Goal: Transaction & Acquisition: Purchase product/service

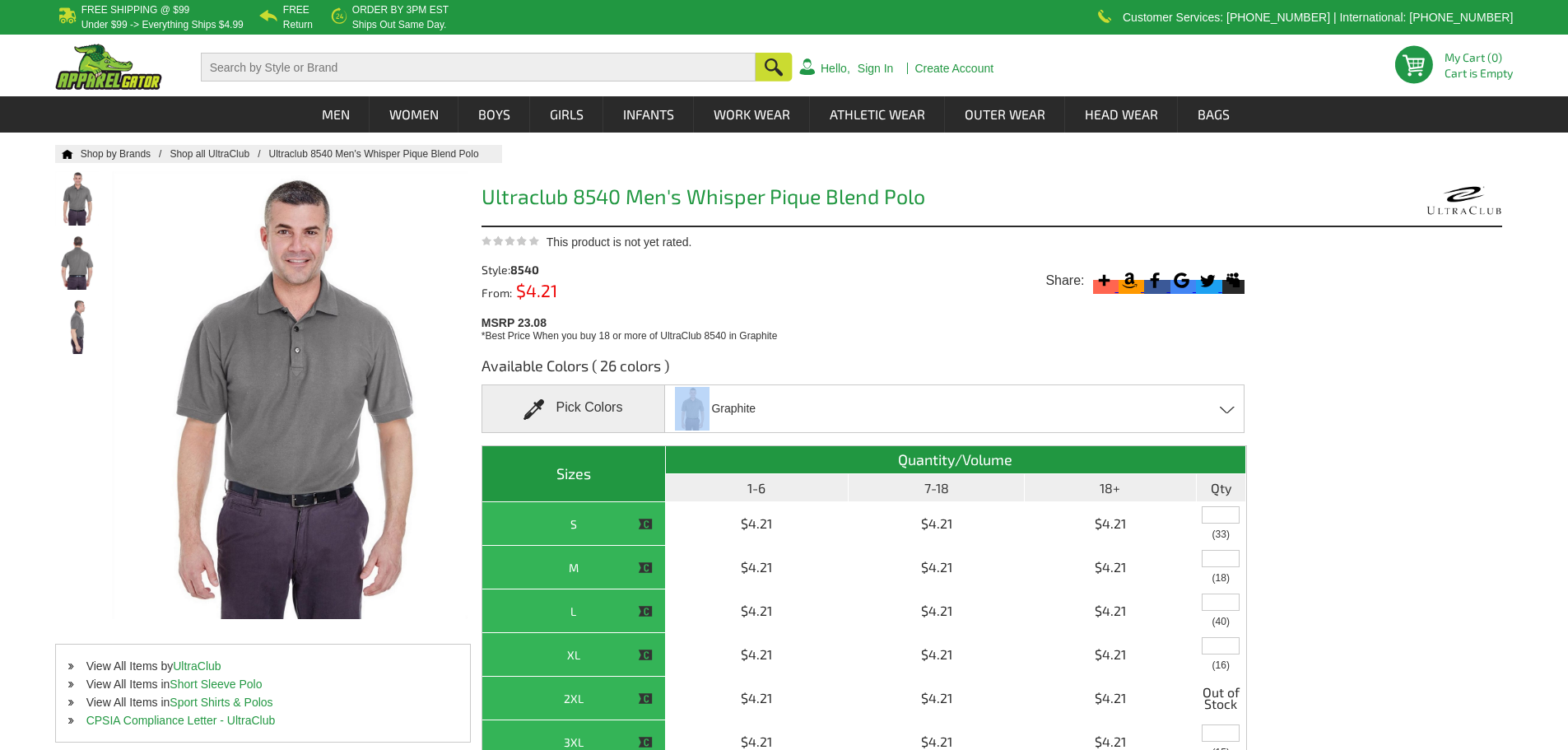
click at [711, 404] on span "Graphite" at bounding box center [714, 408] width 82 height 47
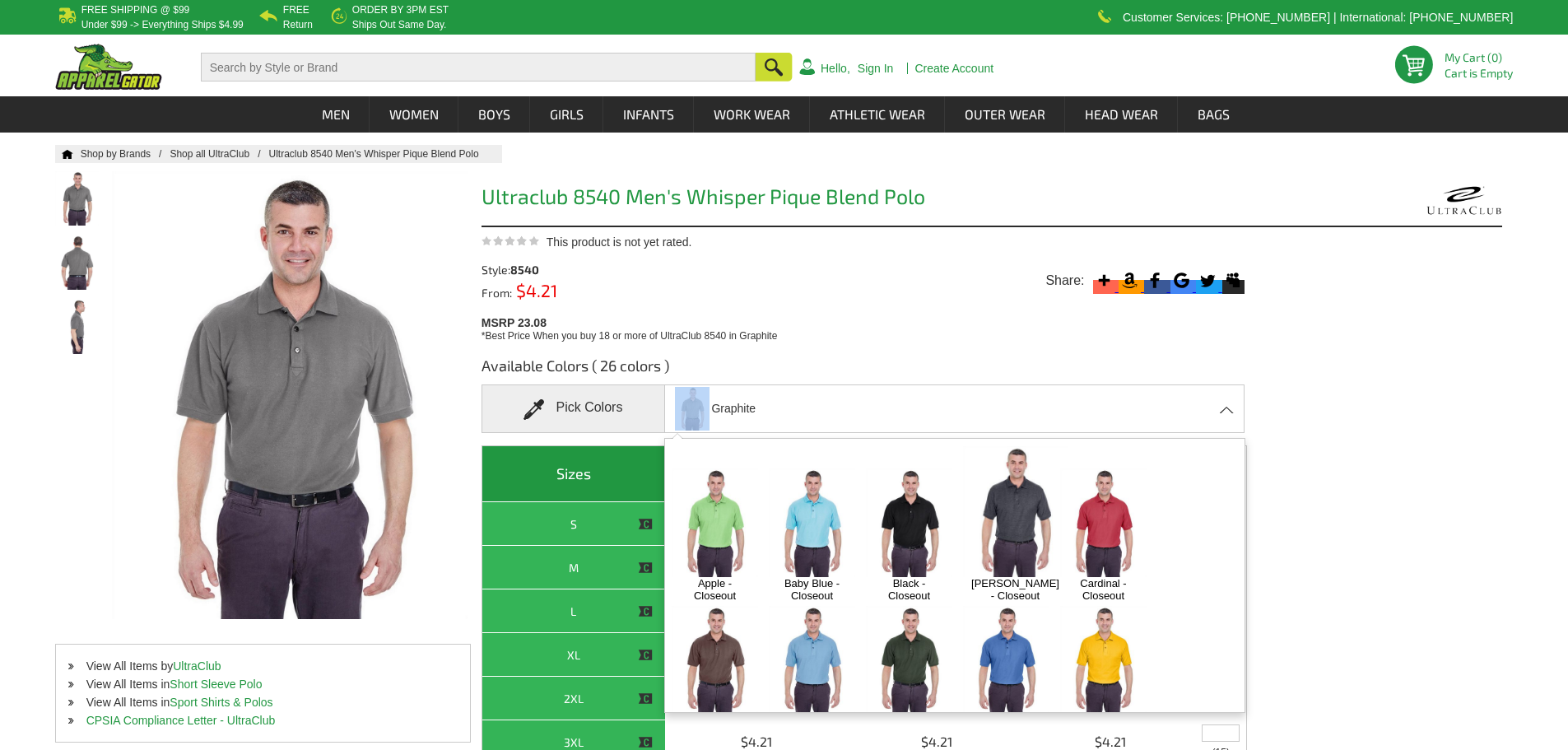
click at [899, 646] on img at bounding box center [909, 660] width 86 height 108
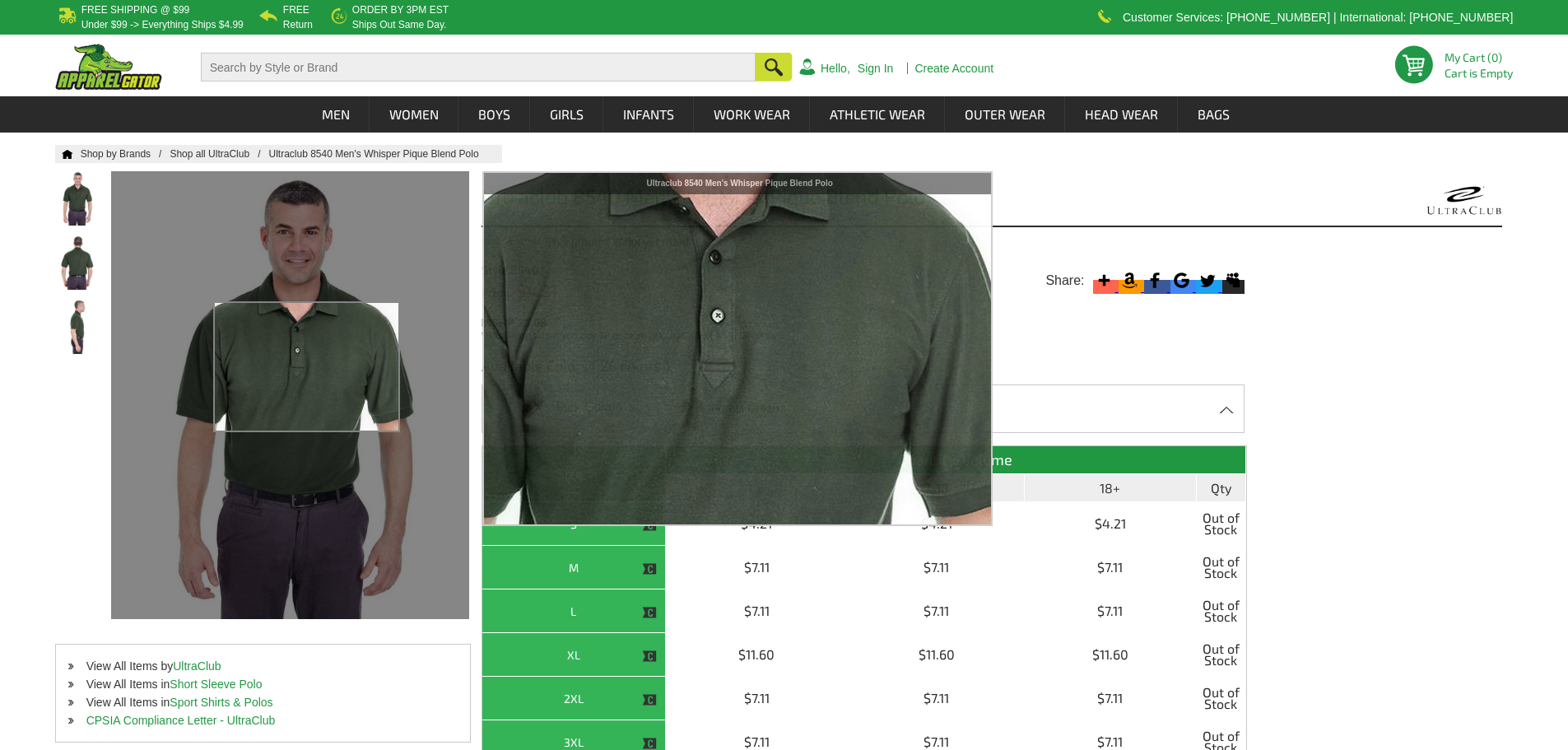
click at [307, 368] on div at bounding box center [290, 394] width 357 height 448
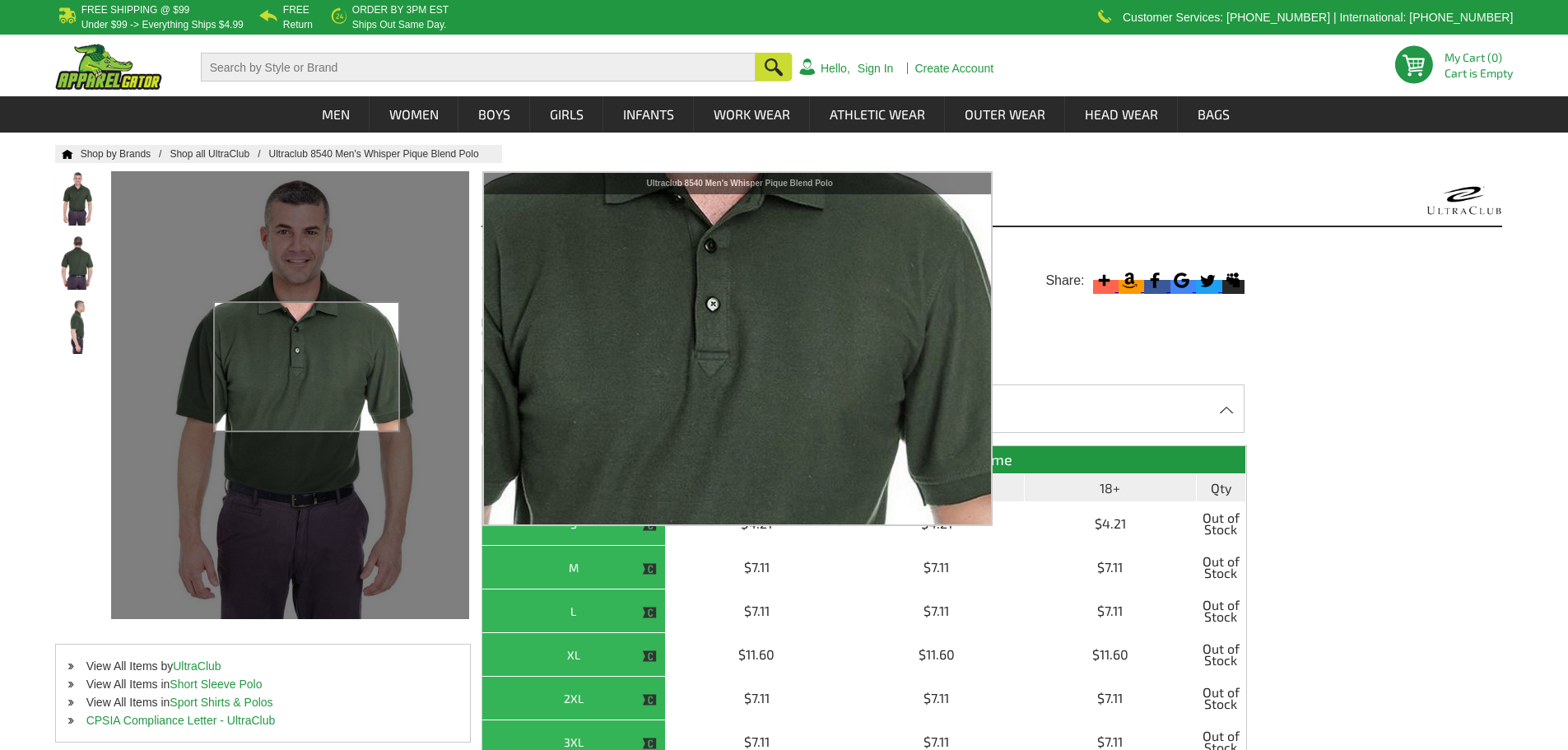
drag, startPoint x: 307, startPoint y: 368, endPoint x: 332, endPoint y: 602, distance: 235.3
click at [332, 602] on div at bounding box center [290, 394] width 357 height 448
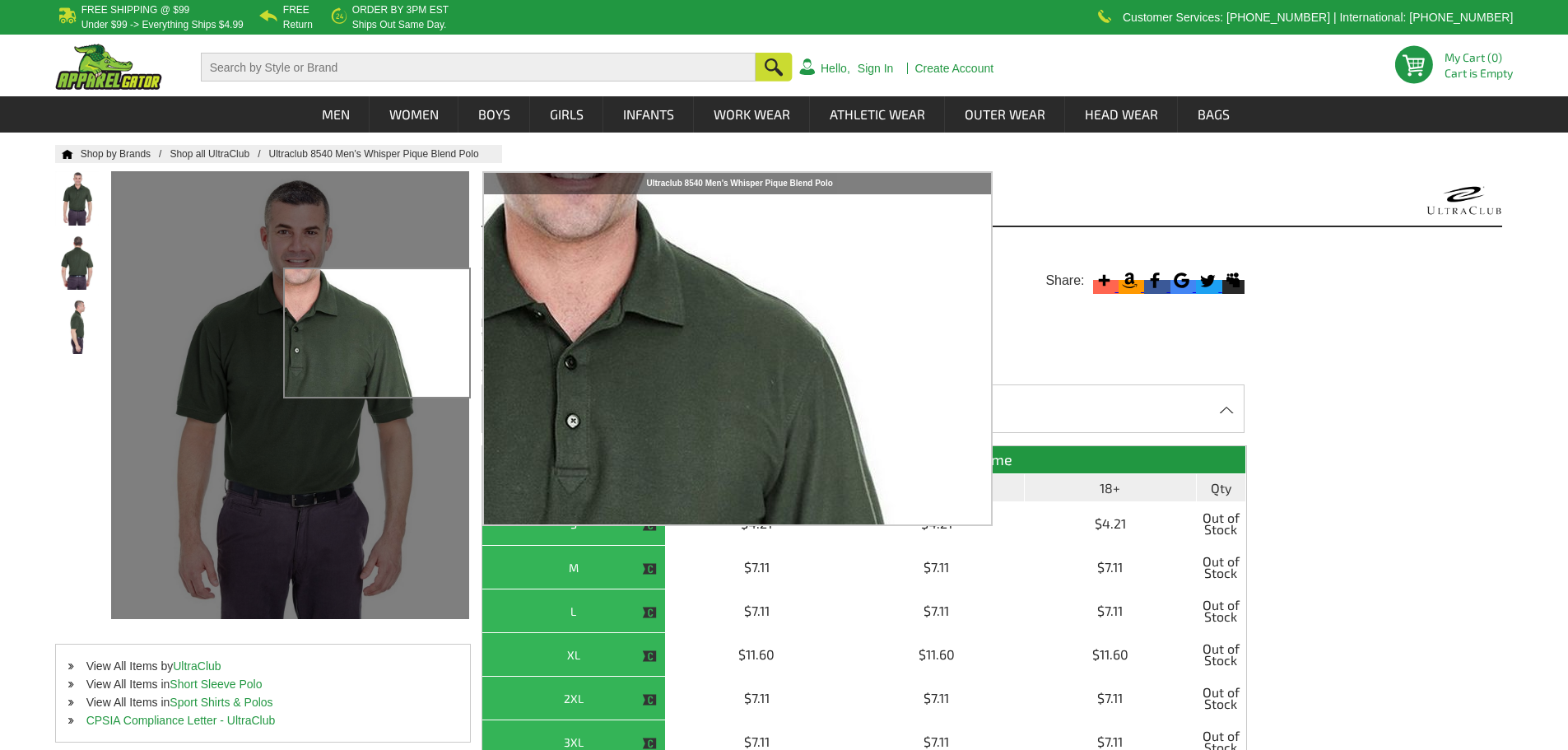
click at [377, 334] on div at bounding box center [290, 394] width 357 height 448
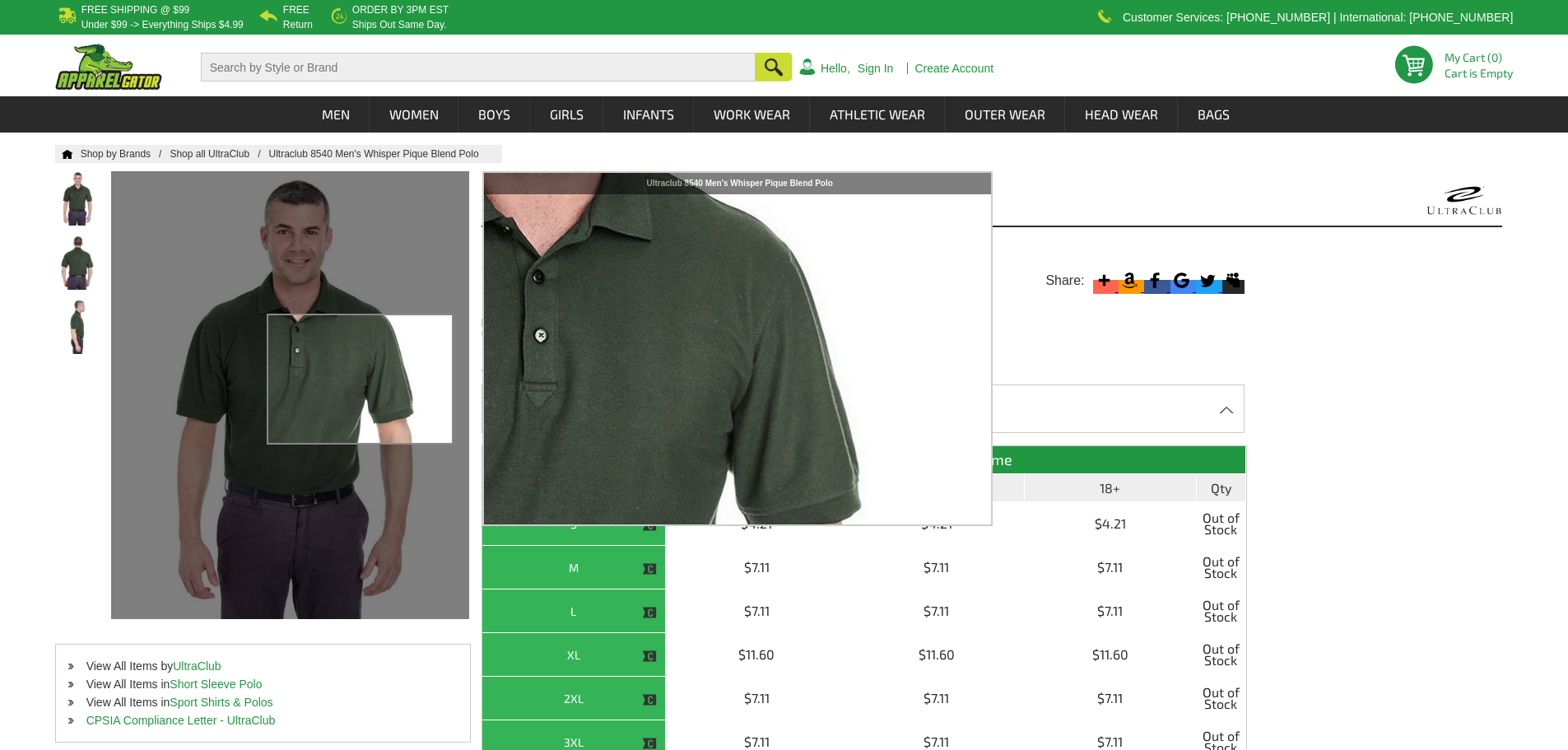
click at [339, 422] on div at bounding box center [290, 394] width 357 height 448
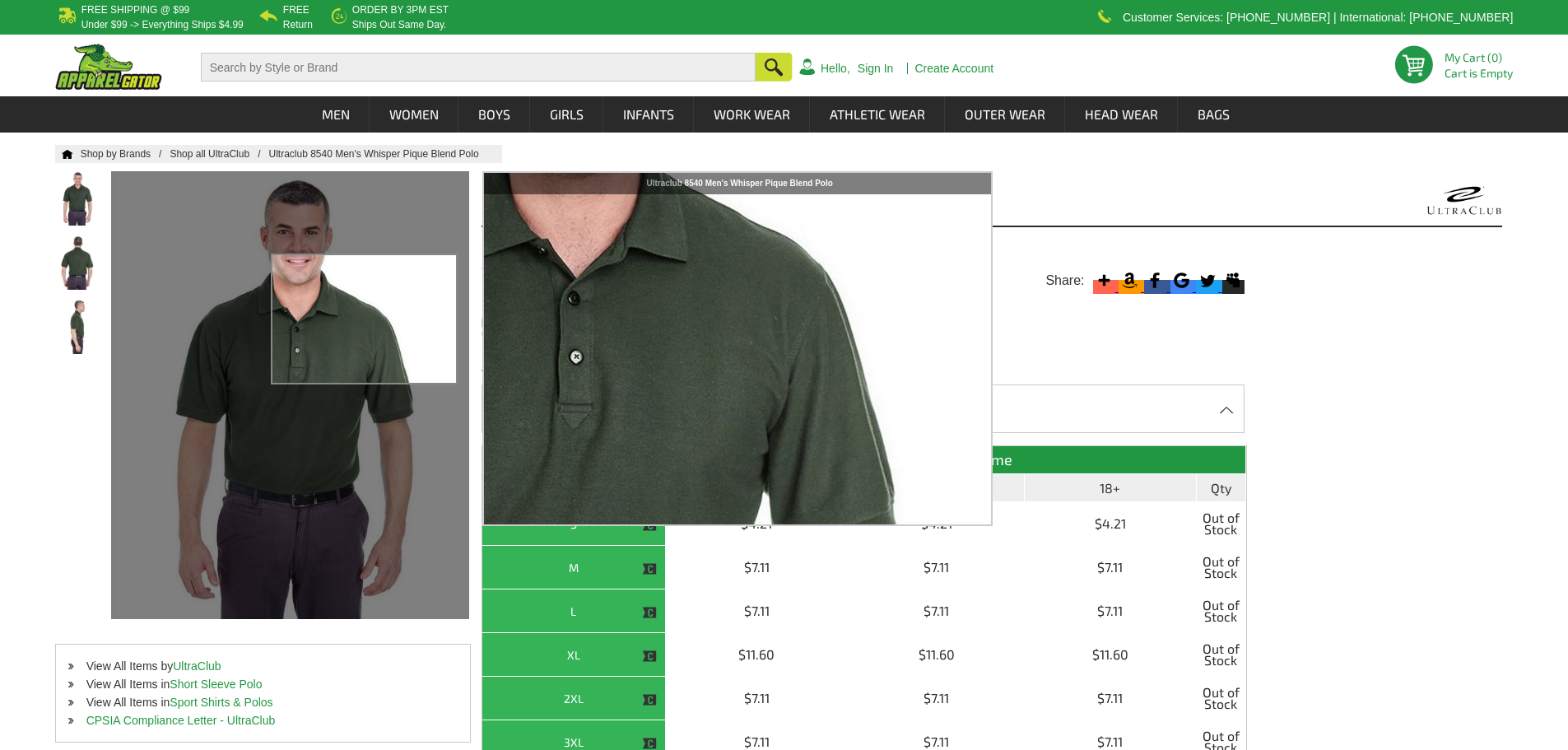
click at [364, 320] on div at bounding box center [290, 394] width 357 height 448
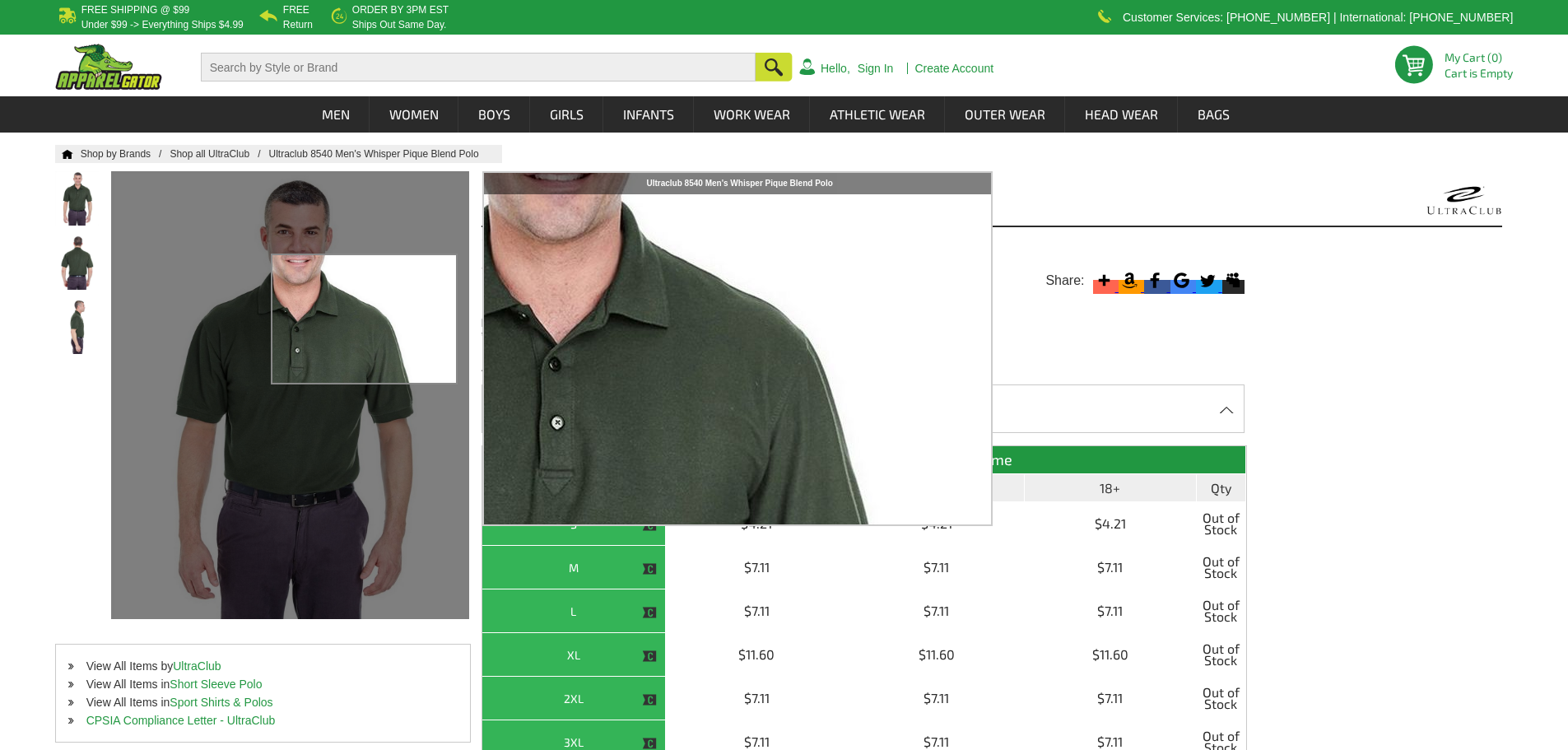
click at [362, 334] on div at bounding box center [290, 394] width 357 height 448
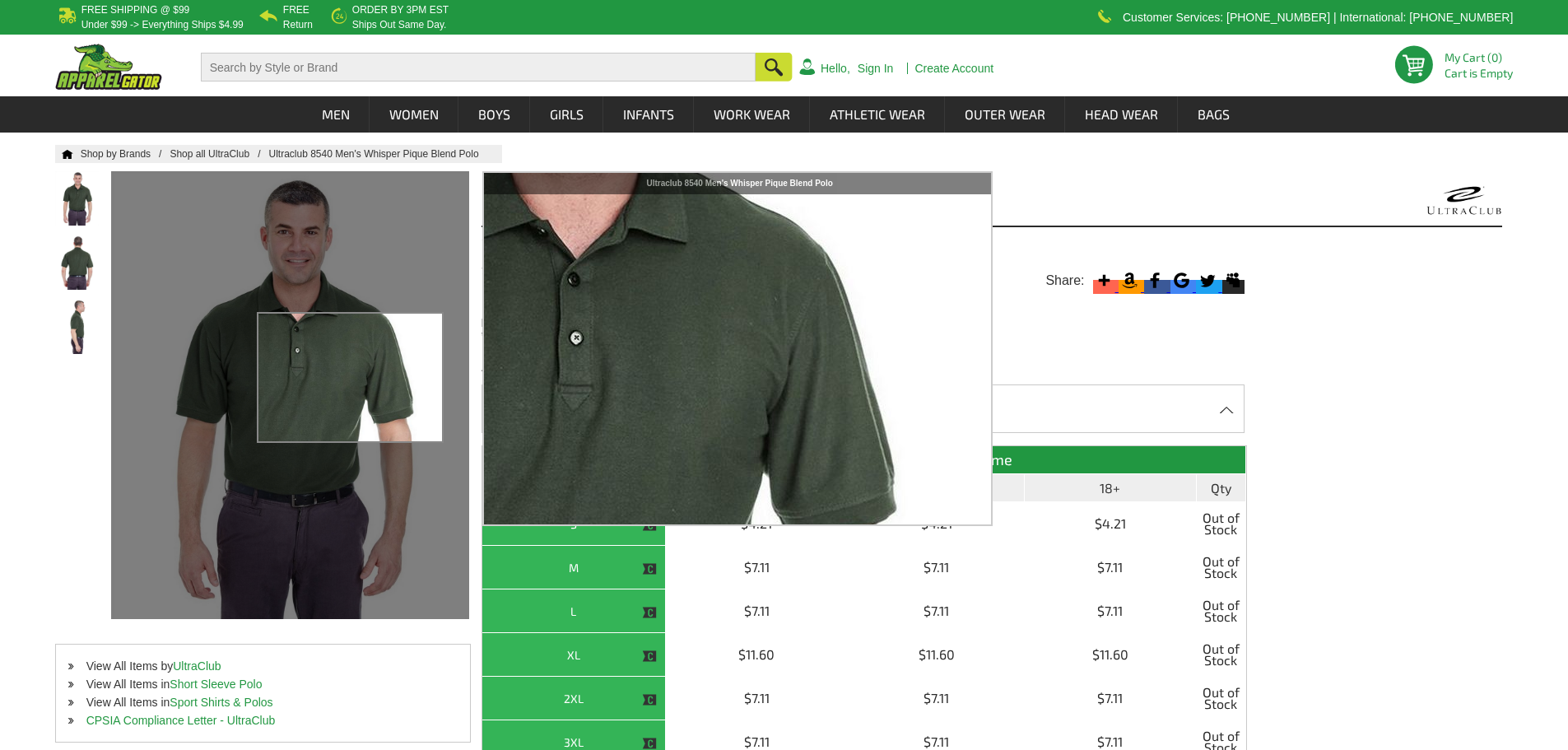
click at [351, 384] on div at bounding box center [290, 394] width 357 height 448
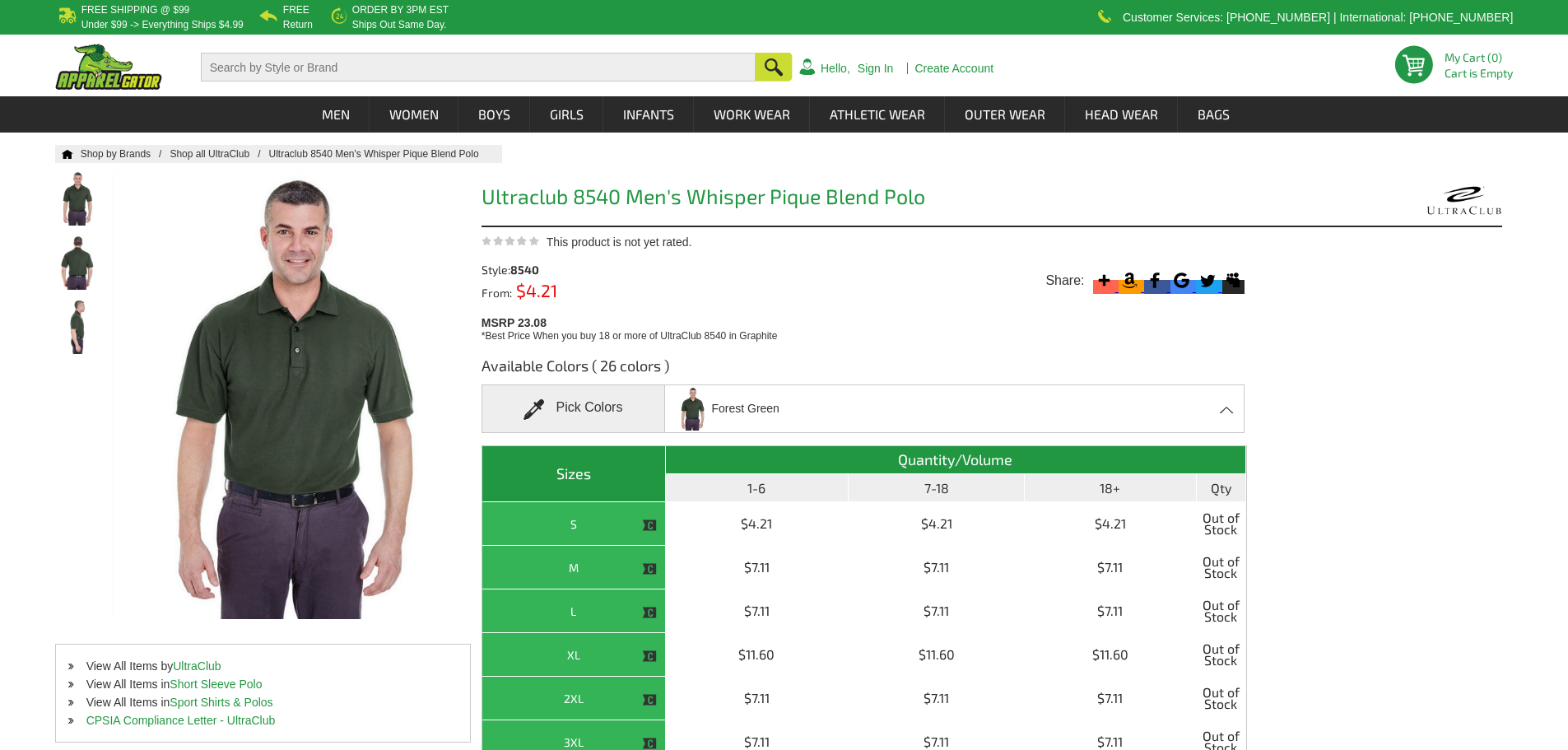
click at [1420, 335] on div "Home Shop by Brands Shop all UltraClub Ultraclub 8540 Men's Whisper Pique Blend…" at bounding box center [784, 559] width 1458 height 828
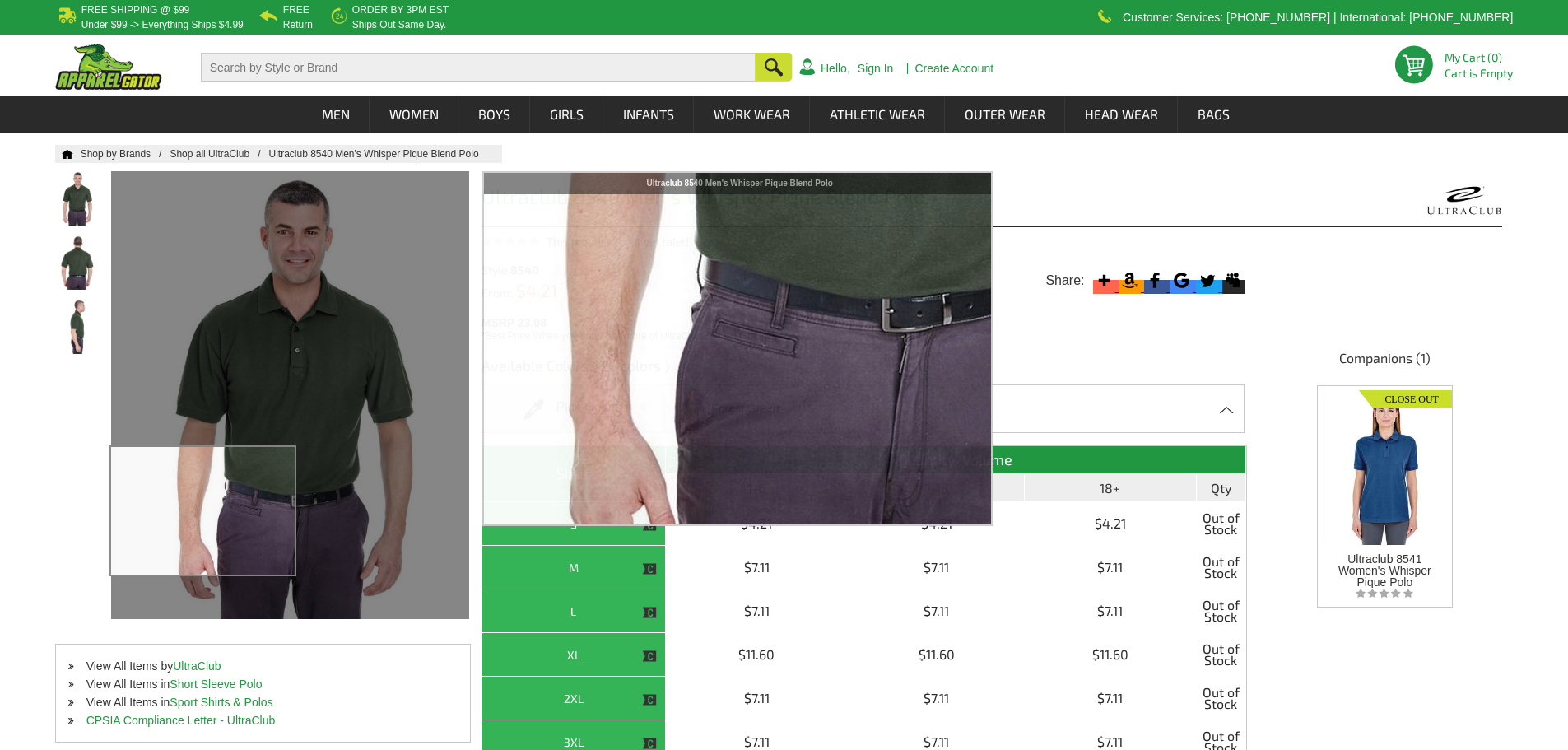
click at [197, 512] on div at bounding box center [290, 394] width 357 height 448
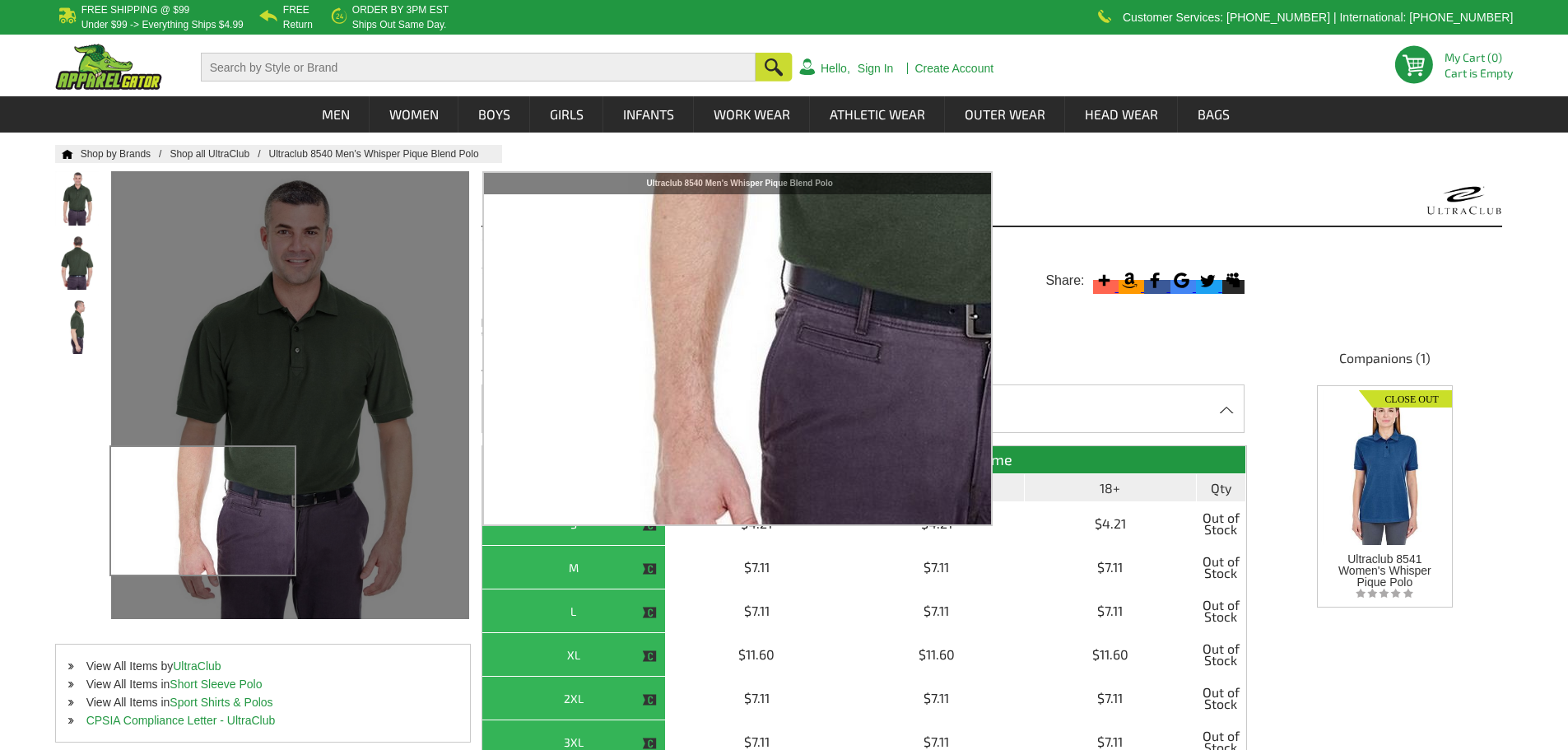
click at [197, 512] on div at bounding box center [290, 394] width 357 height 448
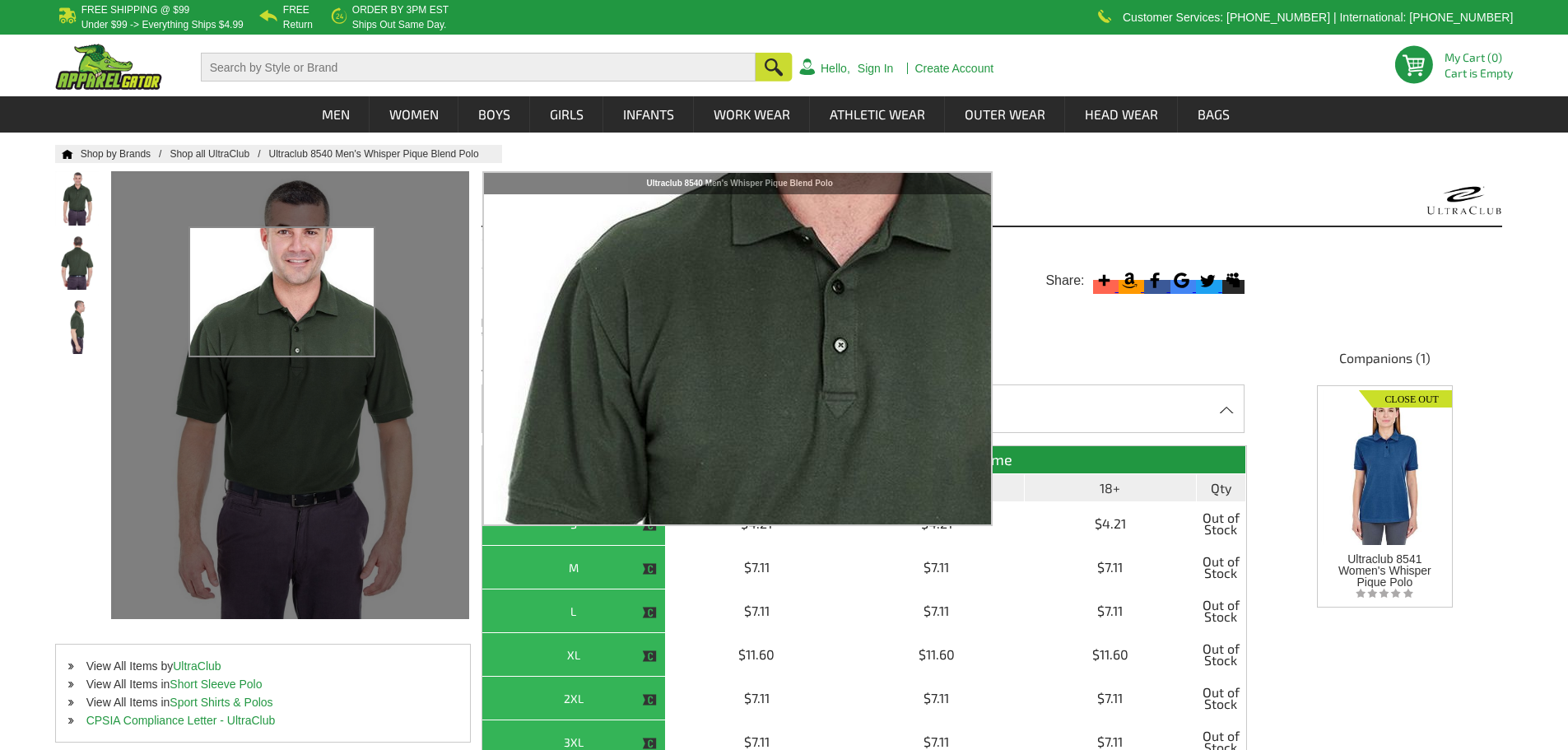
click at [282, 292] on div at bounding box center [290, 394] width 357 height 448
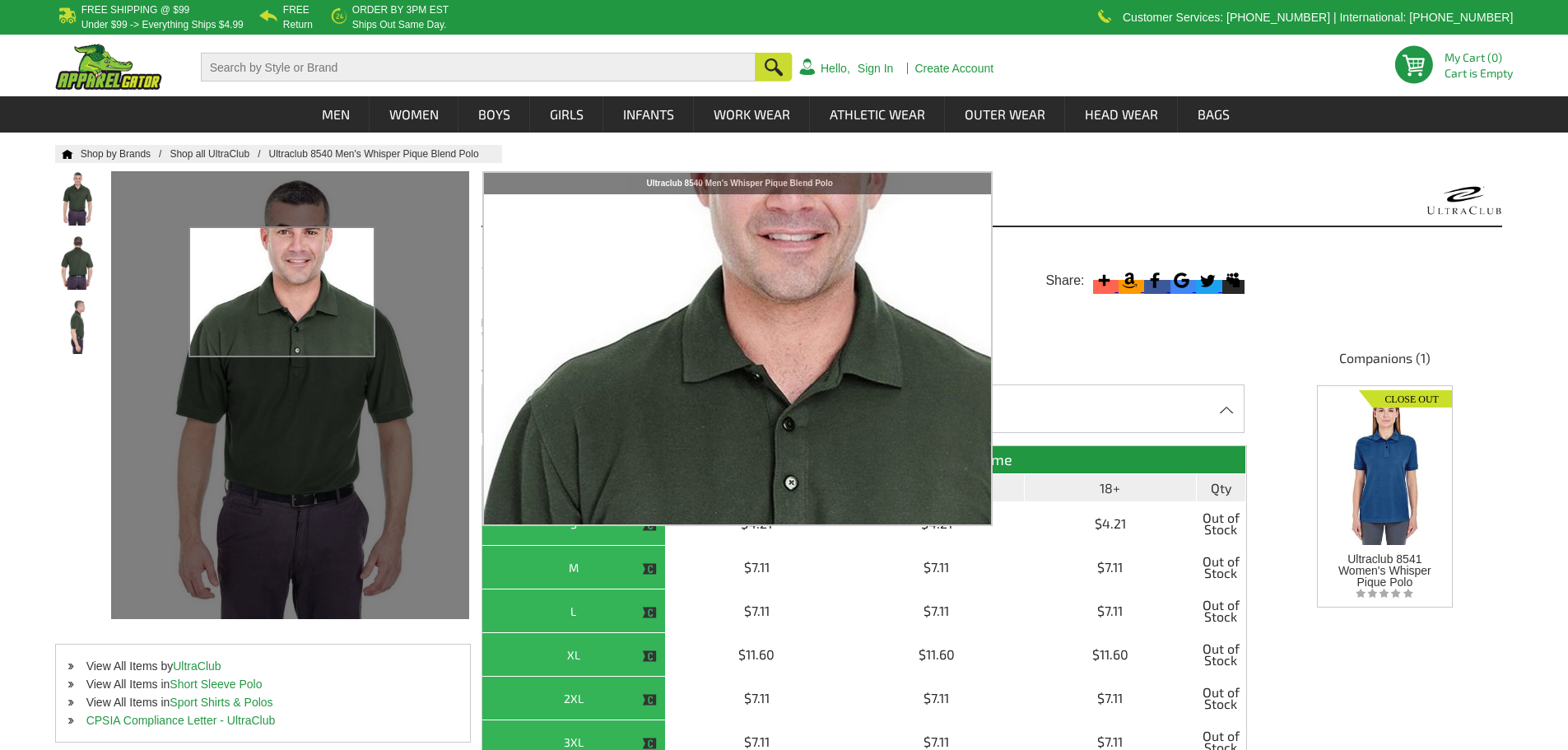
click at [282, 292] on div at bounding box center [290, 394] width 357 height 448
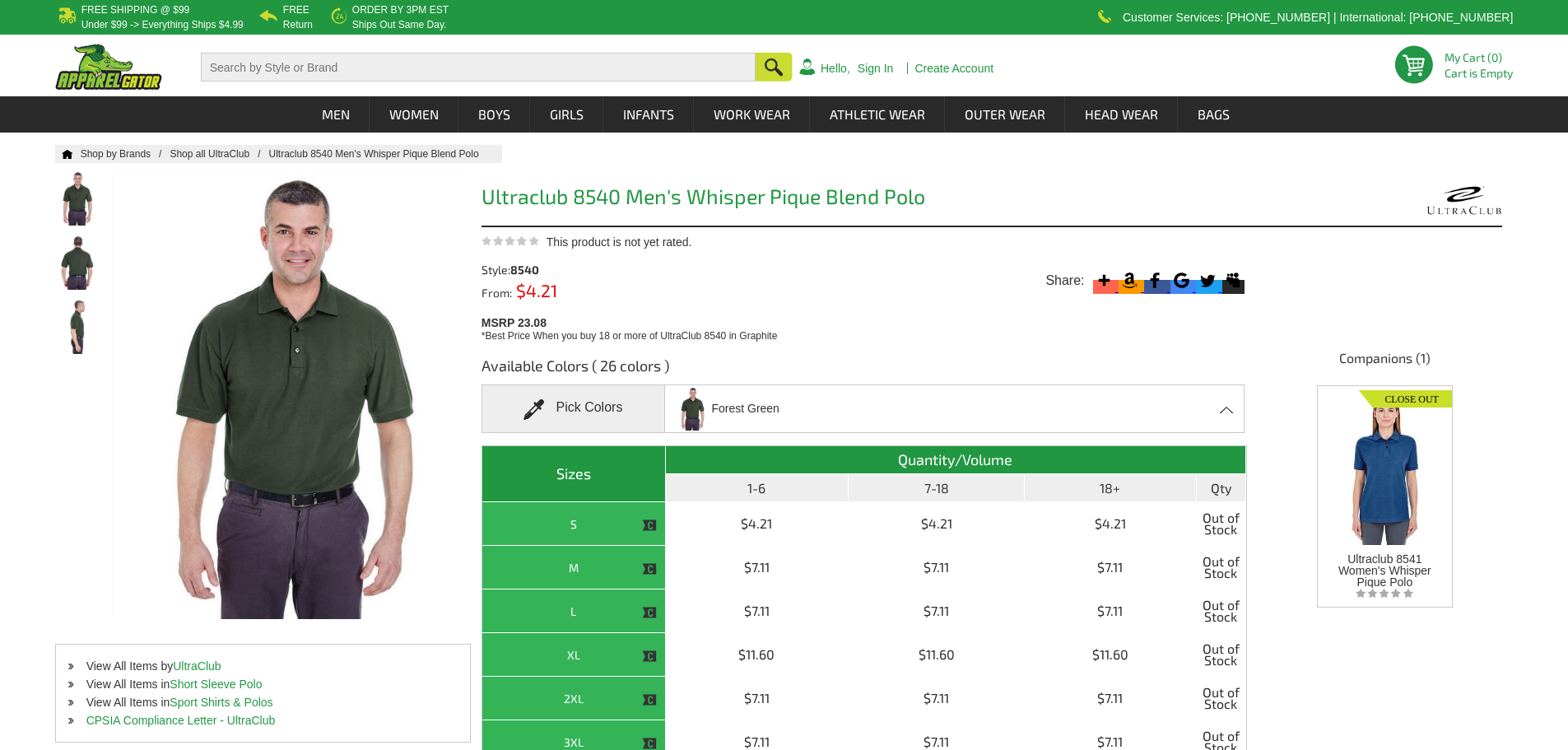
click at [730, 435] on div "Available Colors ( 26 colors ) Pick Colors [GEOGRAPHIC_DATA] Apple - Closeout B…" at bounding box center [864, 659] width 766 height 631
click at [743, 417] on span "Forest Green" at bounding box center [745, 408] width 68 height 29
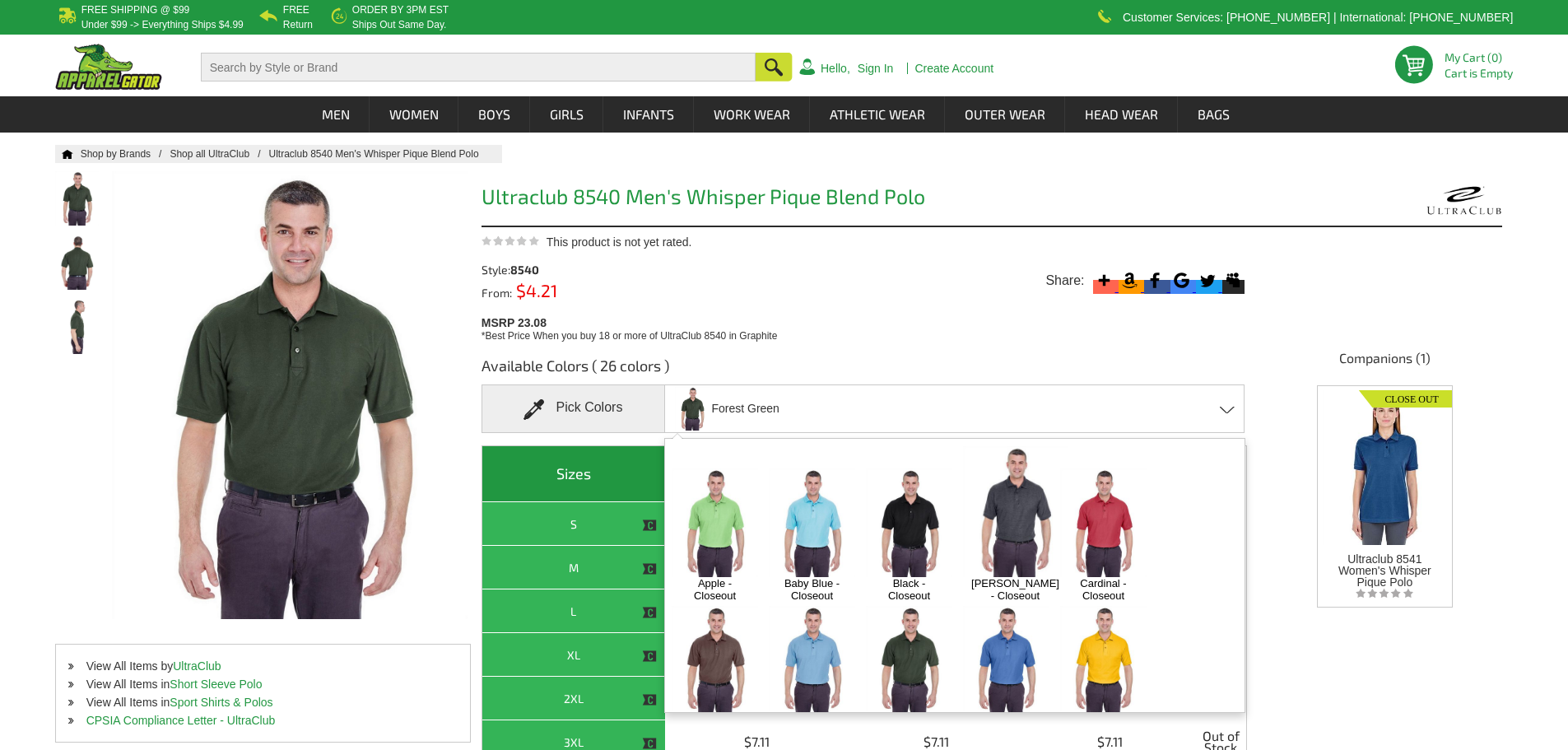
click at [1083, 608] on img at bounding box center [1102, 660] width 86 height 108
